Goal: Task Accomplishment & Management: Use online tool/utility

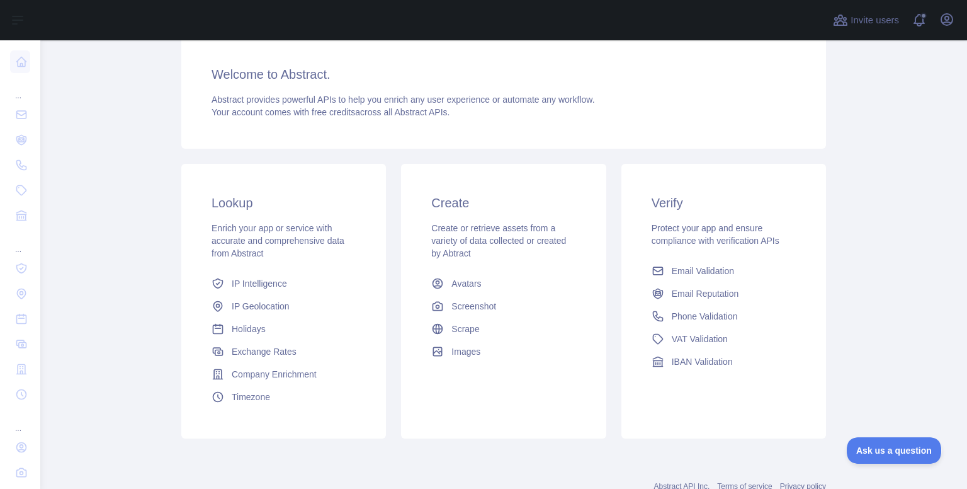
scroll to position [126, 0]
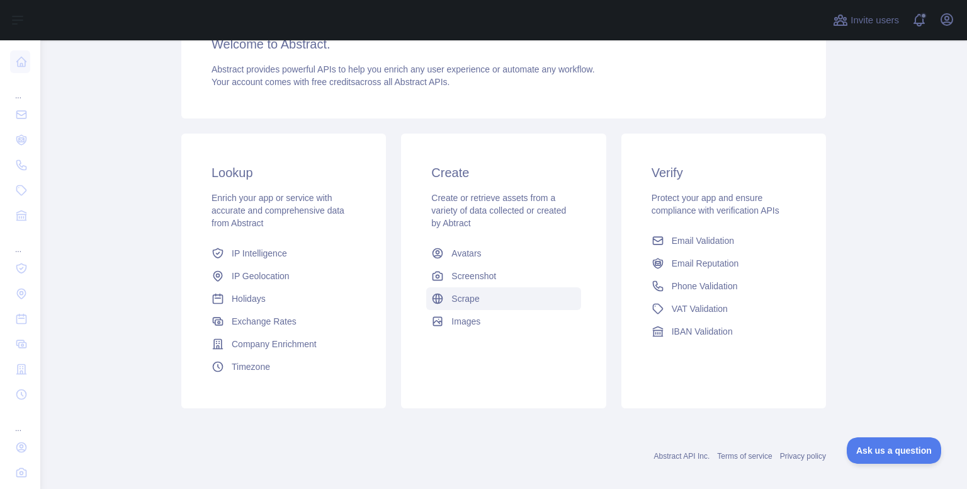
click at [456, 298] on span "Scrape" at bounding box center [465, 298] width 28 height 13
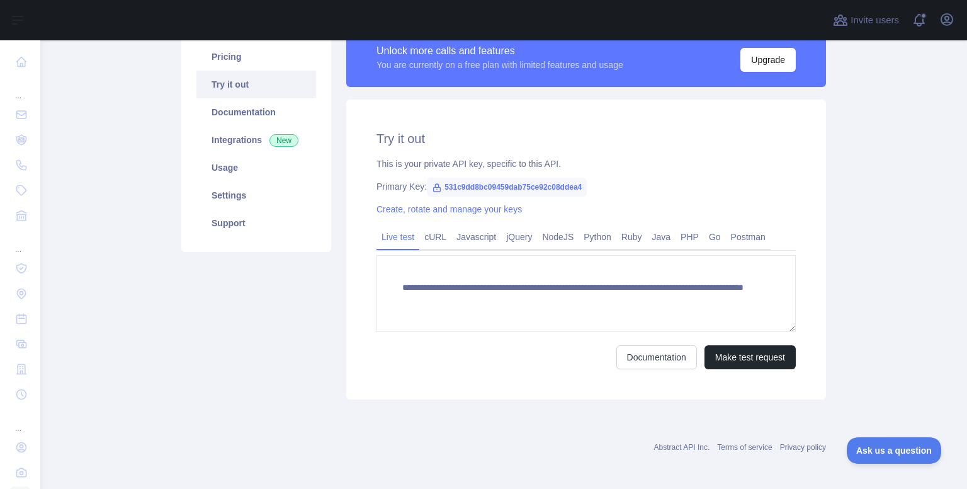
scroll to position [108, 0]
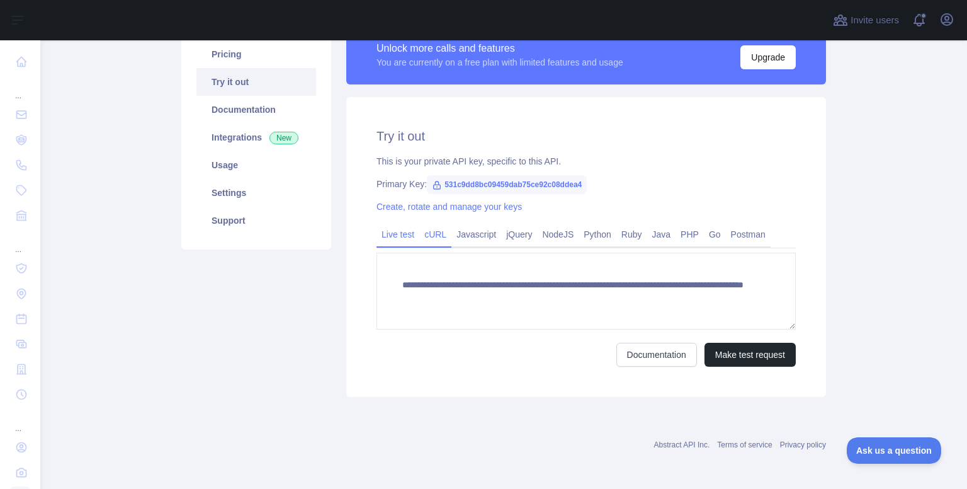
click at [428, 242] on link "cURL" at bounding box center [435, 234] width 32 height 20
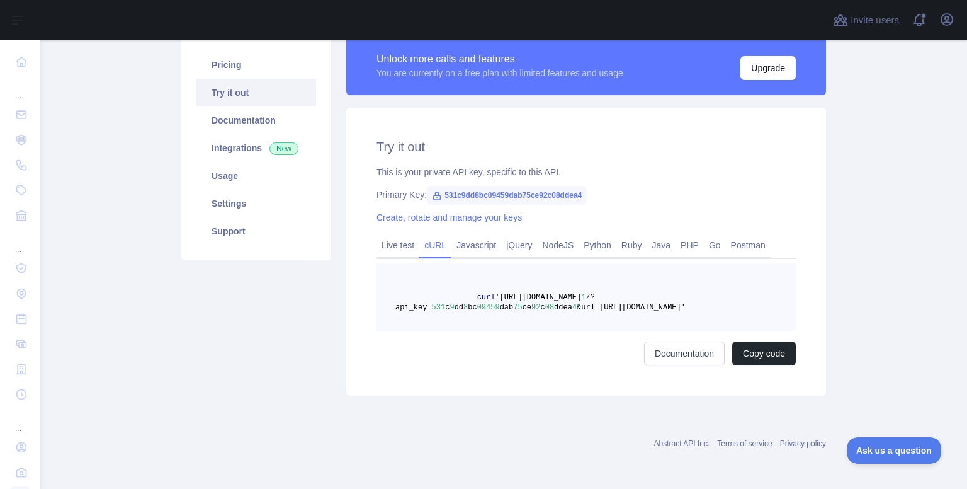
scroll to position [98, 0]
click at [780, 356] on button "Copy code" at bounding box center [764, 353] width 64 height 24
click at [254, 72] on link "Pricing" at bounding box center [256, 65] width 120 height 28
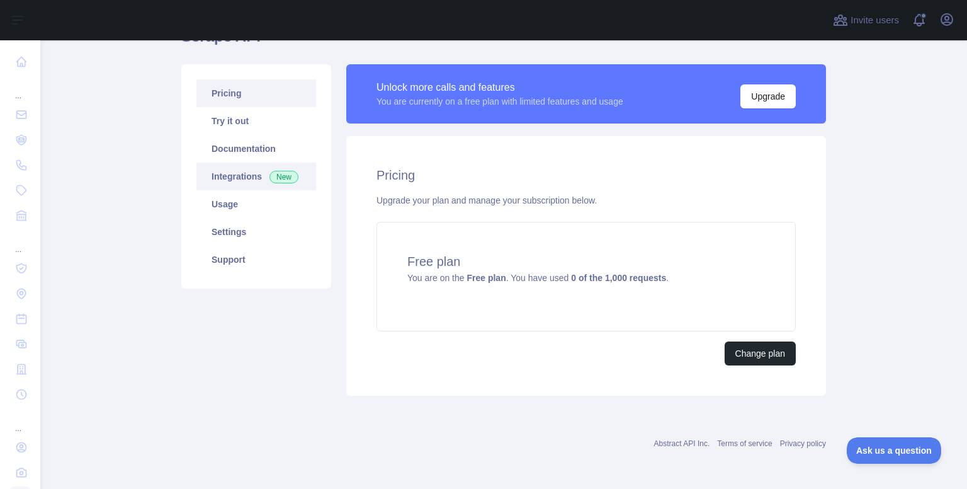
scroll to position [68, 0]
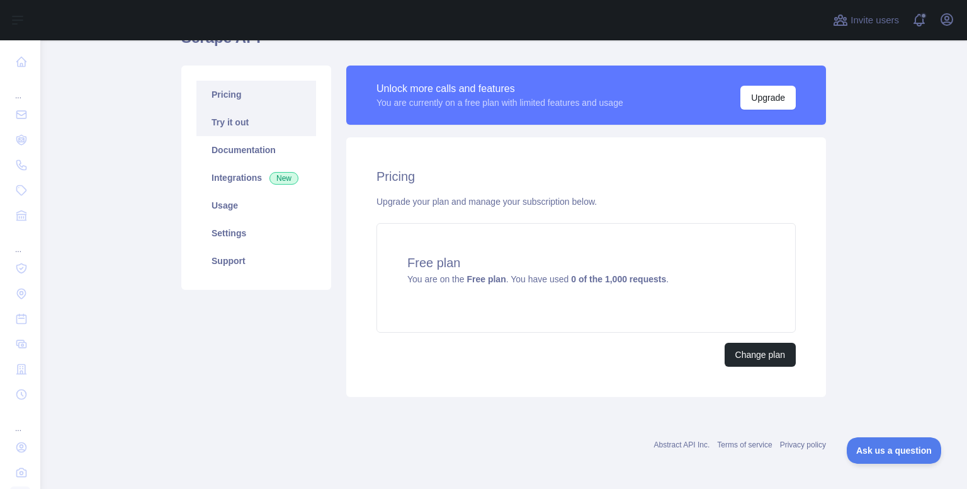
click at [235, 127] on link "Try it out" at bounding box center [256, 122] width 120 height 28
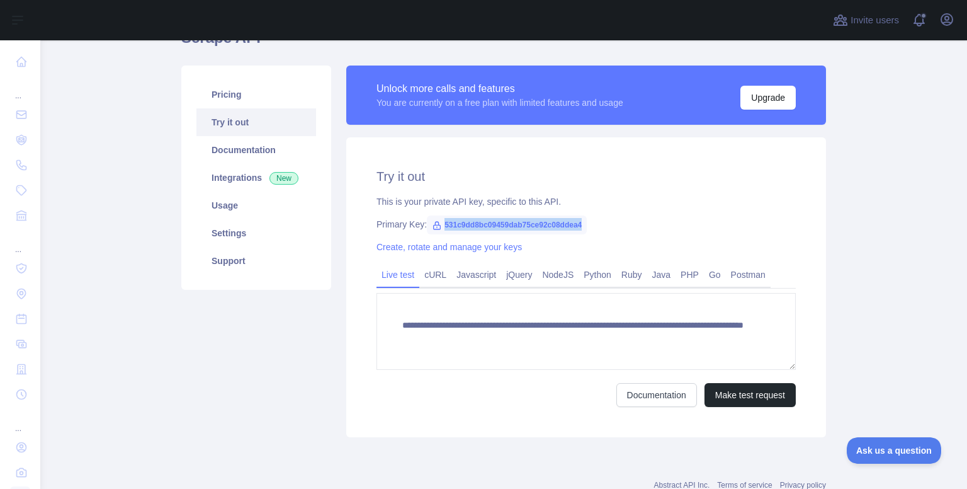
drag, startPoint x: 438, startPoint y: 227, endPoint x: 583, endPoint y: 227, distance: 145.4
click at [583, 227] on div "Primary Key: 531c9dd8bc09459dab75ce92c08ddea4" at bounding box center [585, 224] width 419 height 13
copy span "531c9dd8bc09459dab75ce92c08ddea4"
click at [440, 274] on link "cURL" at bounding box center [435, 274] width 32 height 20
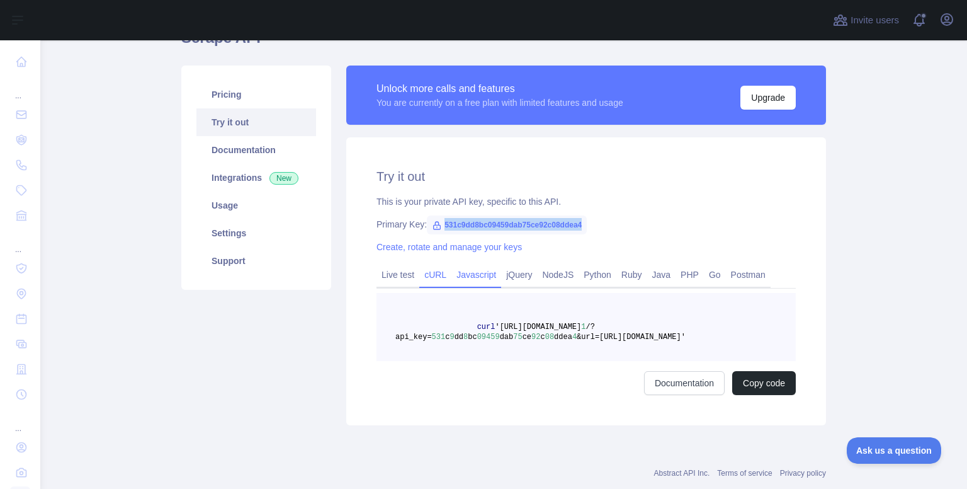
click at [477, 277] on link "Javascript" at bounding box center [476, 274] width 50 height 20
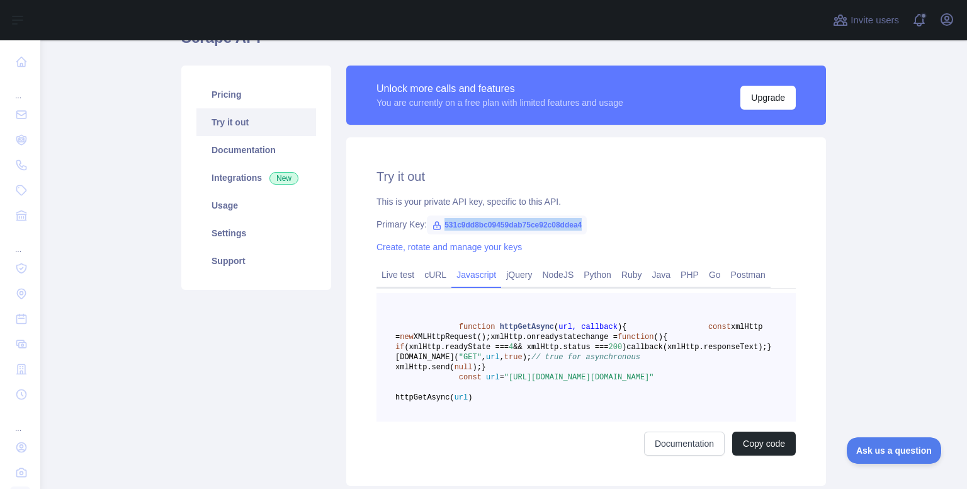
scroll to position [131, 0]
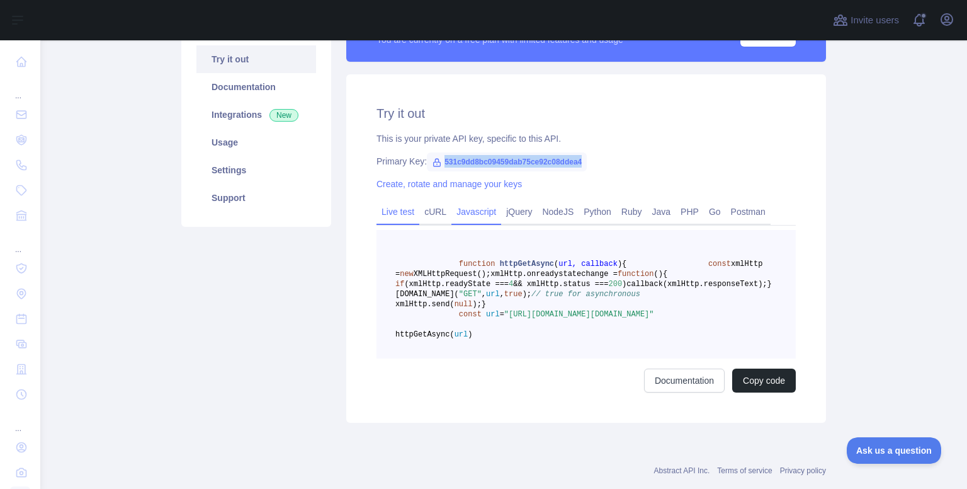
click at [384, 215] on link "Live test" at bounding box center [397, 211] width 43 height 20
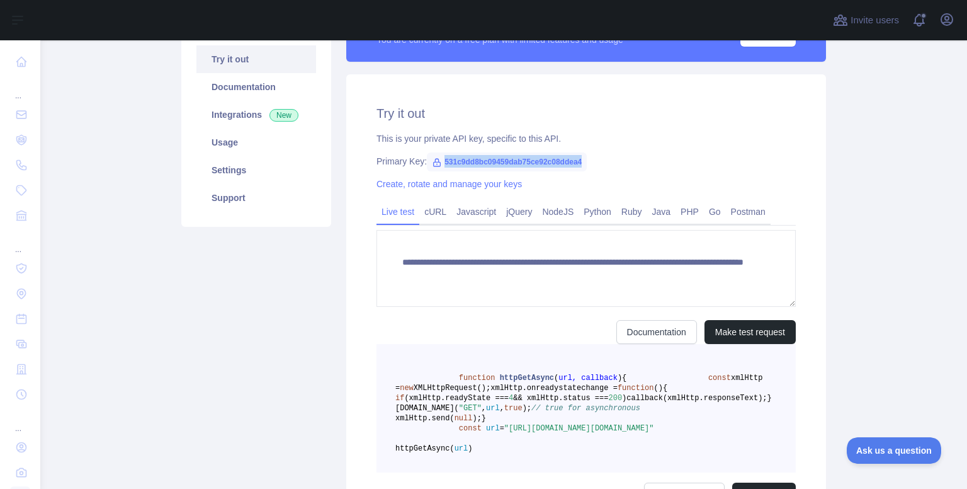
scroll to position [108, 0]
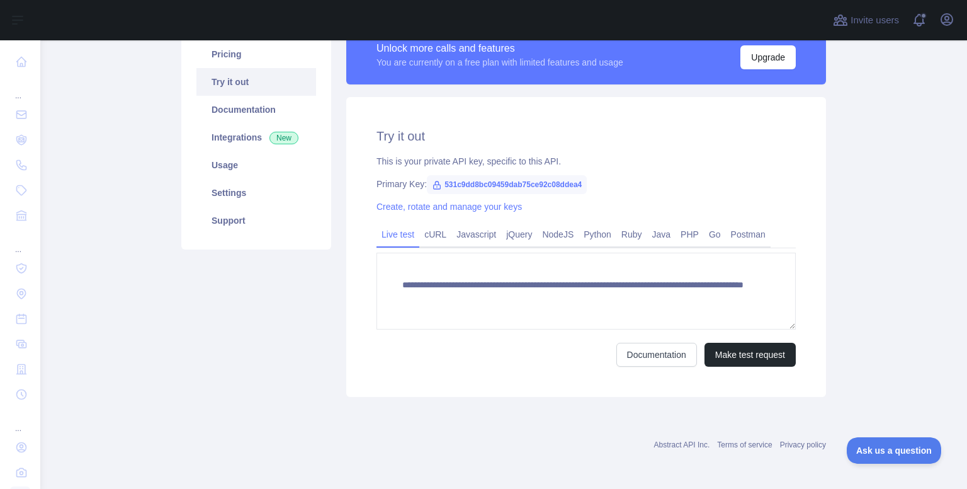
click at [400, 149] on div "**********" at bounding box center [586, 247] width 480 height 300
click at [427, 240] on link "cURL" at bounding box center [435, 234] width 32 height 20
